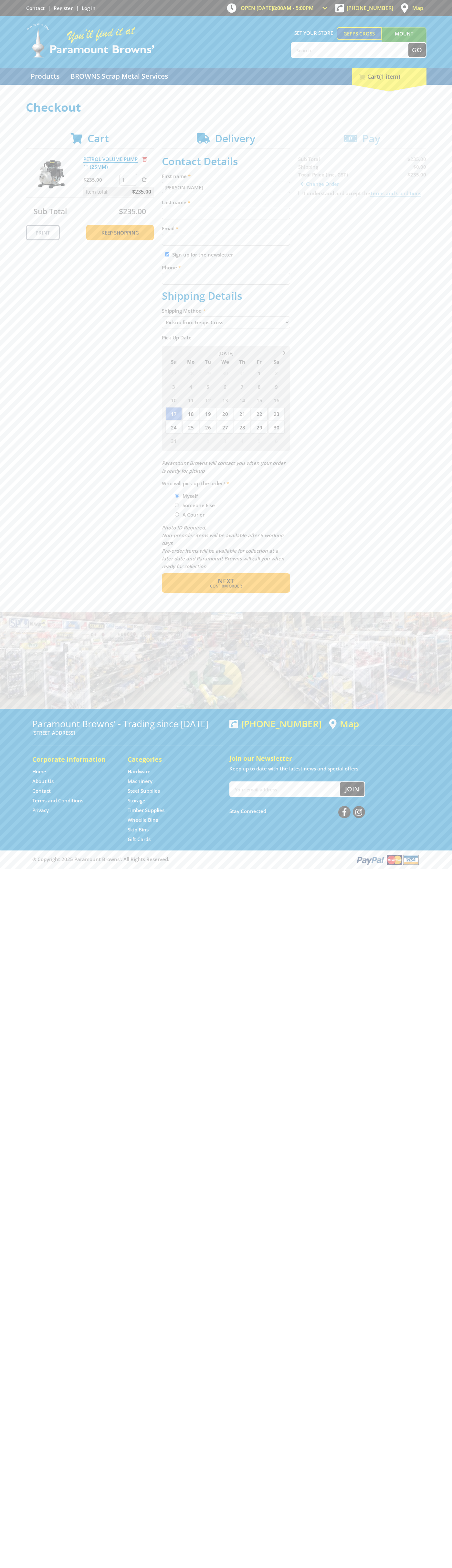
type input "[PERSON_NAME]"
type input "[EMAIL_ADDRESS][DOMAIN_NAME]"
type input "0293744000"
click at [226, 581] on span "Next" at bounding box center [225, 580] width 16 height 8
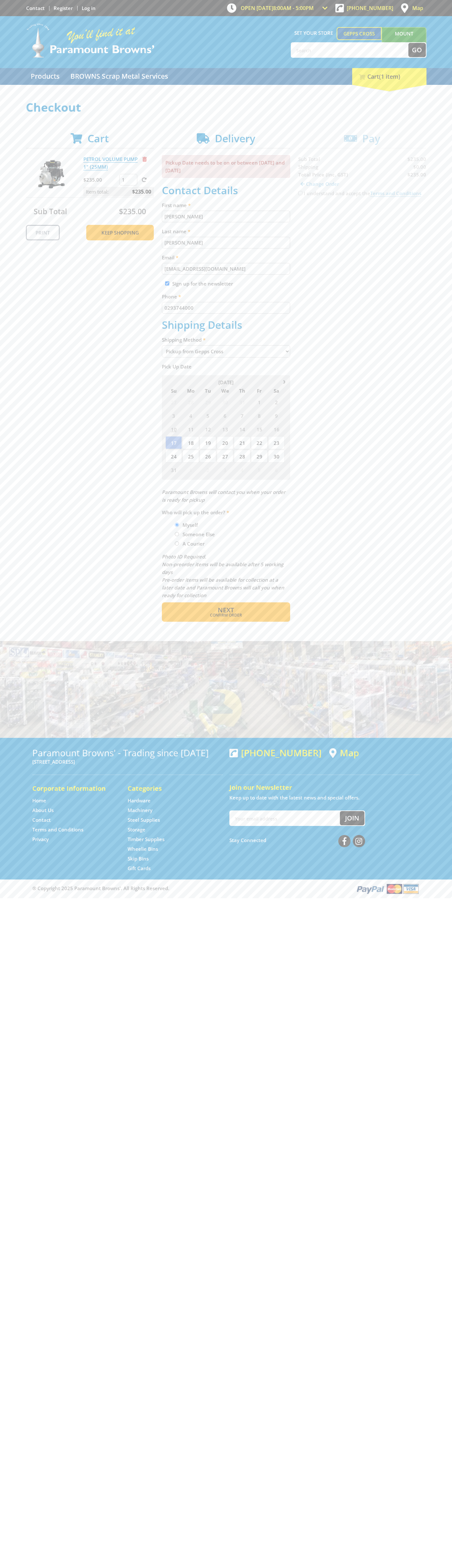
type input "[PERSON_NAME]"
click at [226, 615] on span "Confirm order" at bounding box center [226, 615] width 100 height 4
click at [226, 611] on span "Next" at bounding box center [225, 610] width 16 height 8
type input "[PERSON_NAME]"
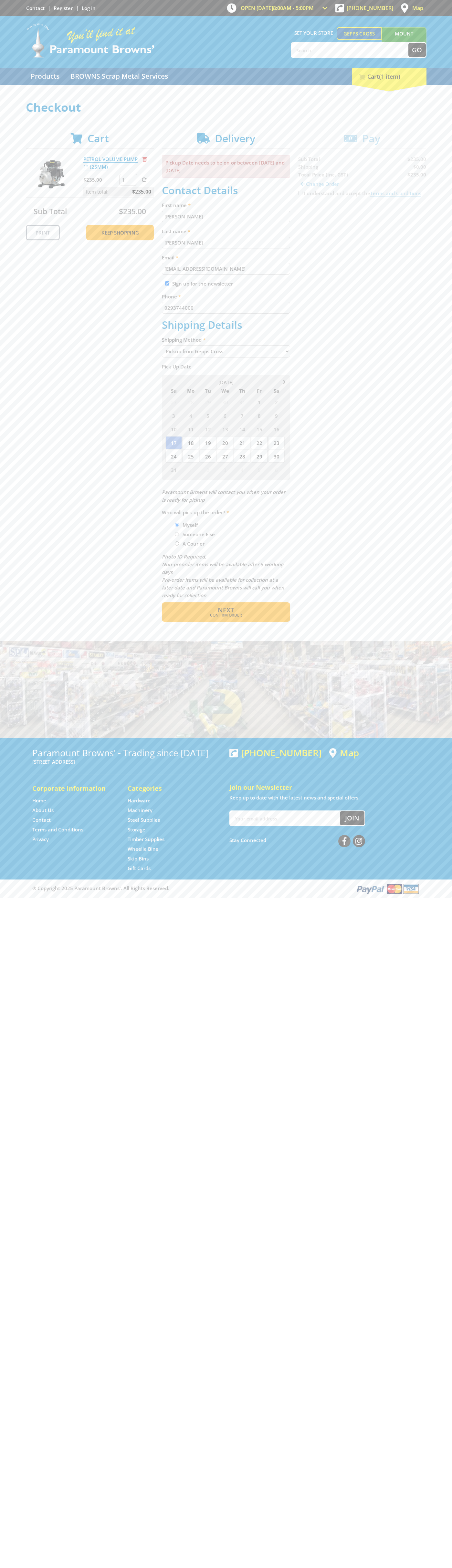
type input "[PERSON_NAME]"
click at [226, 611] on span "Next" at bounding box center [225, 610] width 16 height 8
